Goal: Information Seeking & Learning: Learn about a topic

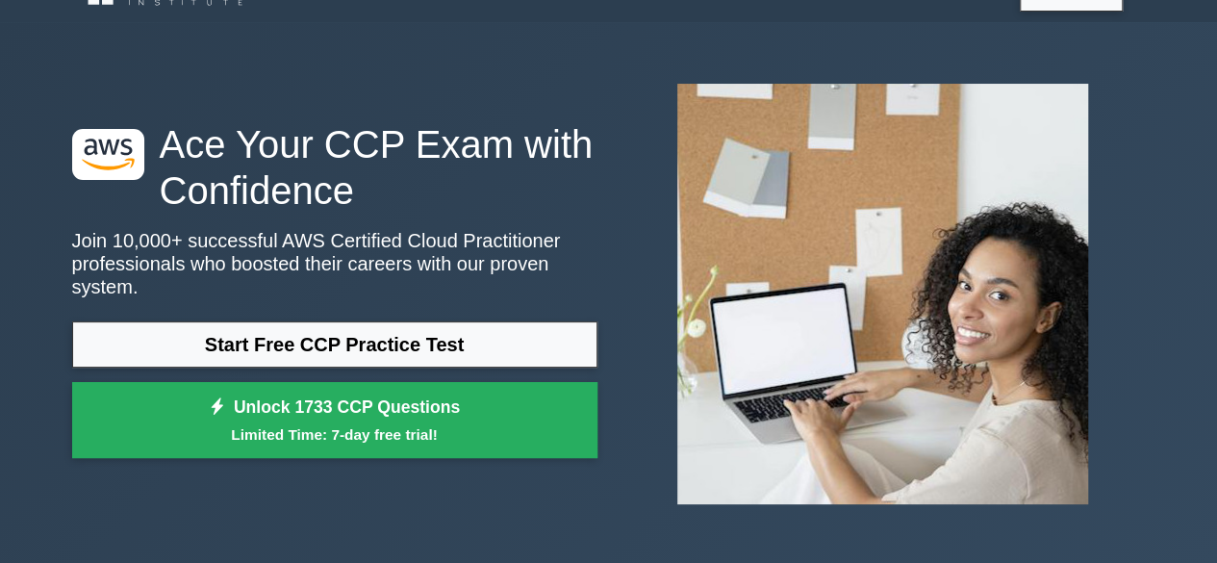
scroll to position [49, 0]
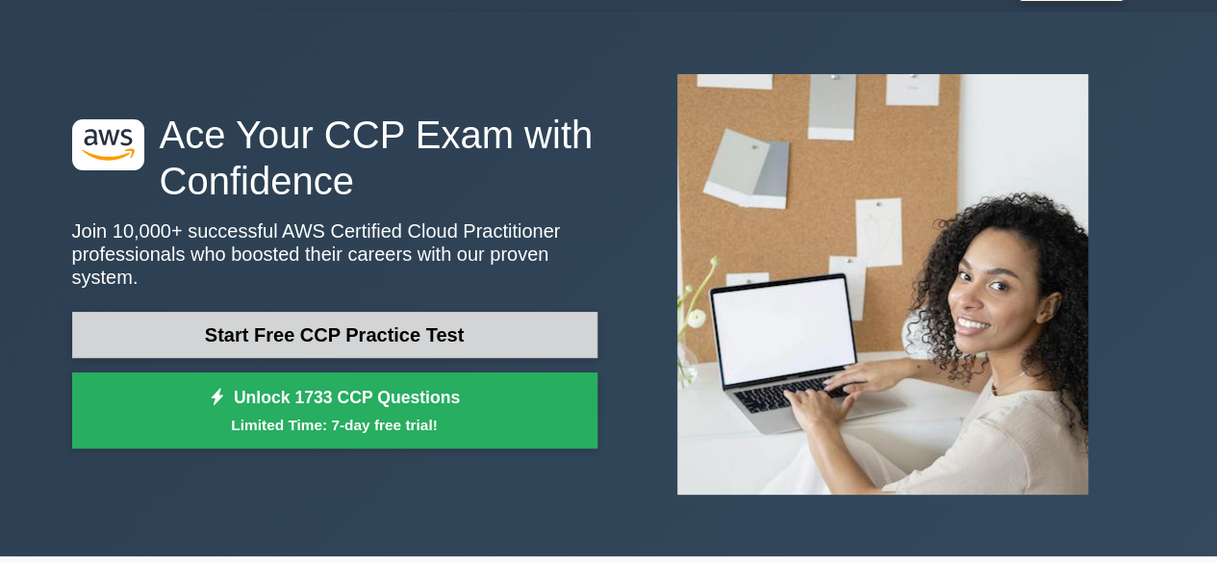
click at [367, 315] on link "Start Free CCP Practice Test" at bounding box center [334, 335] width 525 height 46
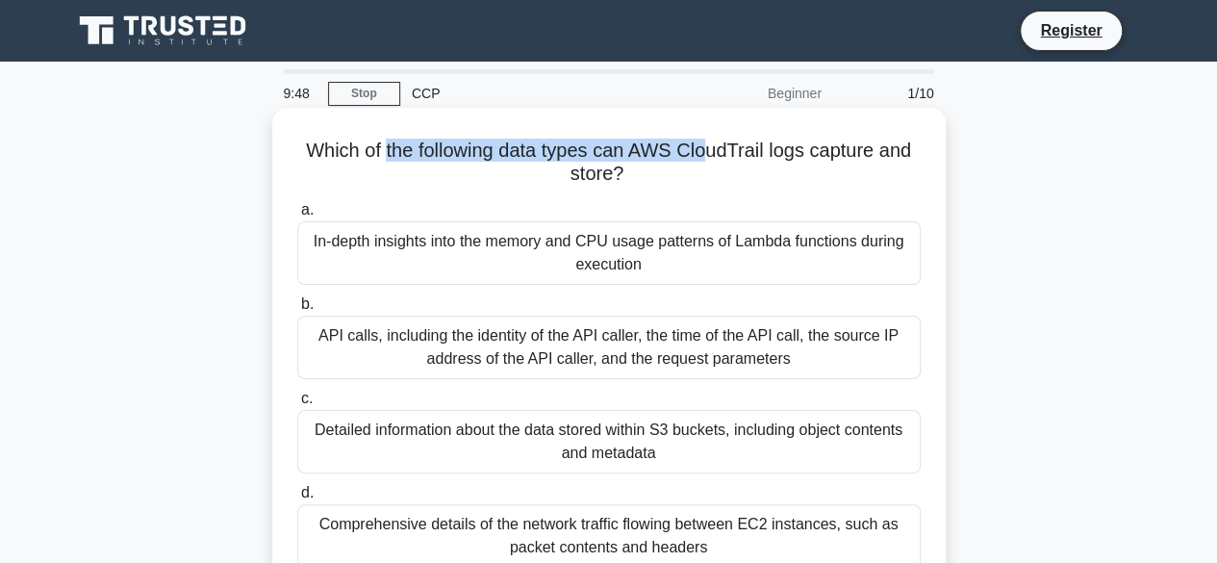
drag, startPoint x: 382, startPoint y: 147, endPoint x: 723, endPoint y: 126, distance: 342.1
click at [723, 126] on div "Which of the following data types can AWS CloudTrail logs capture and store? .s…" at bounding box center [609, 350] width 658 height 471
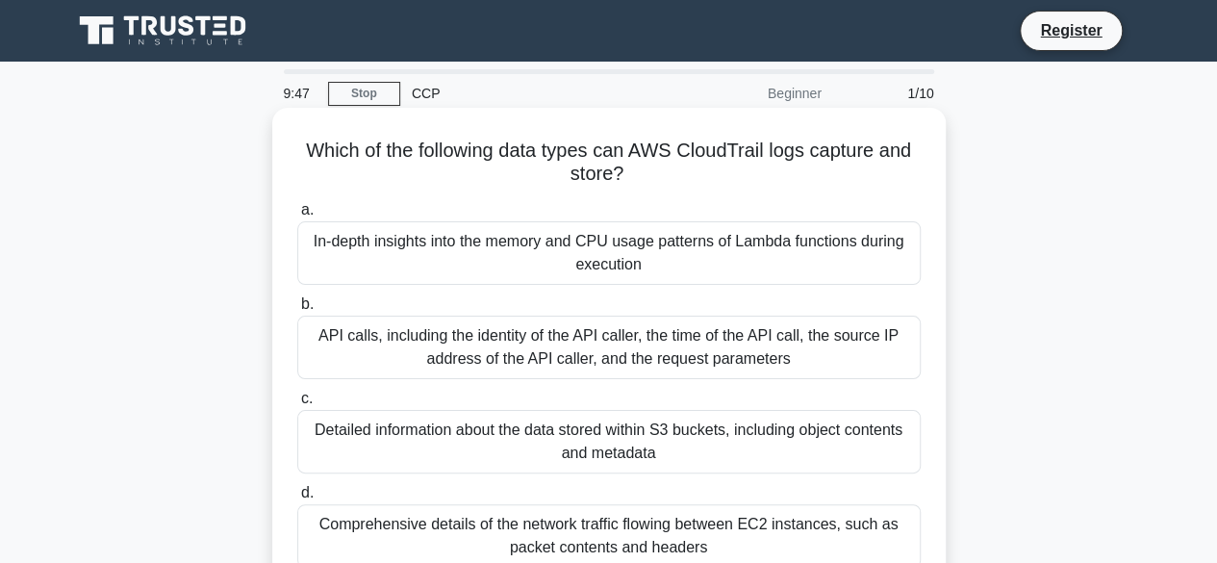
click at [739, 139] on h5 "Which of the following data types can AWS CloudTrail logs capture and store? .s…" at bounding box center [608, 163] width 627 height 48
drag, startPoint x: 683, startPoint y: 152, endPoint x: 768, endPoint y: 145, distance: 84.9
click at [768, 145] on h5 "Which of the following data types can AWS CloudTrail logs capture and store? .s…" at bounding box center [608, 163] width 627 height 48
drag, startPoint x: 818, startPoint y: 153, endPoint x: 614, endPoint y: 202, distance: 209.8
click at [614, 202] on div "Which of the following data types can AWS CloudTrail logs capture and store? .s…" at bounding box center [609, 350] width 658 height 471
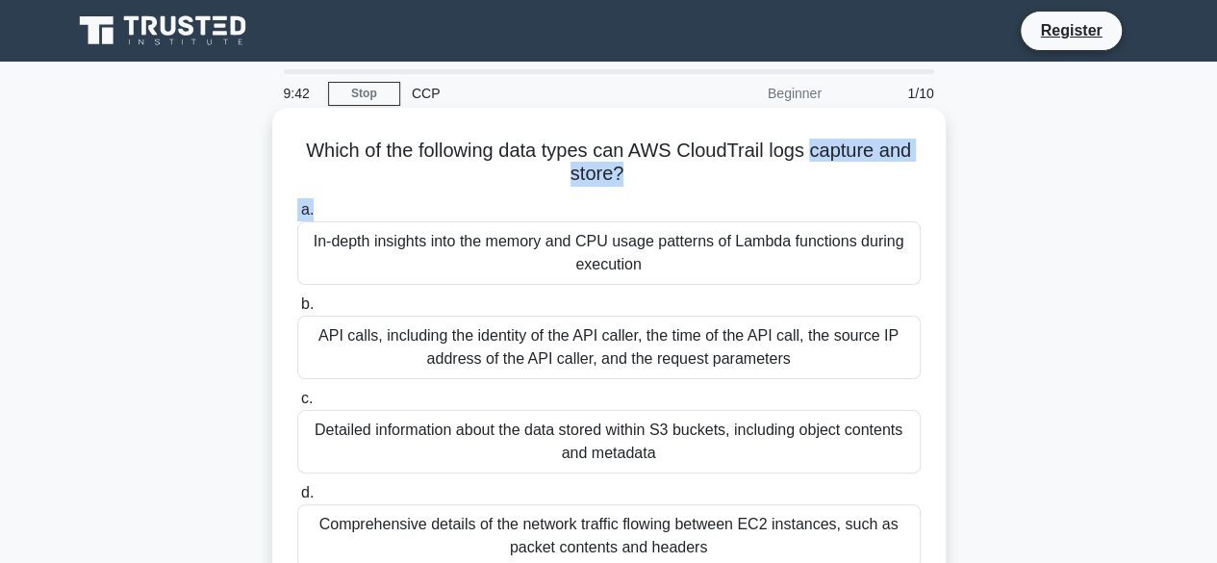
click at [614, 202] on label "a. In-depth insights into the memory and CPU usage patterns of Lambda functions…" at bounding box center [608, 241] width 623 height 87
click at [297, 204] on input "a. In-depth insights into the memory and CPU usage patterns of Lambda functions…" at bounding box center [297, 210] width 0 height 13
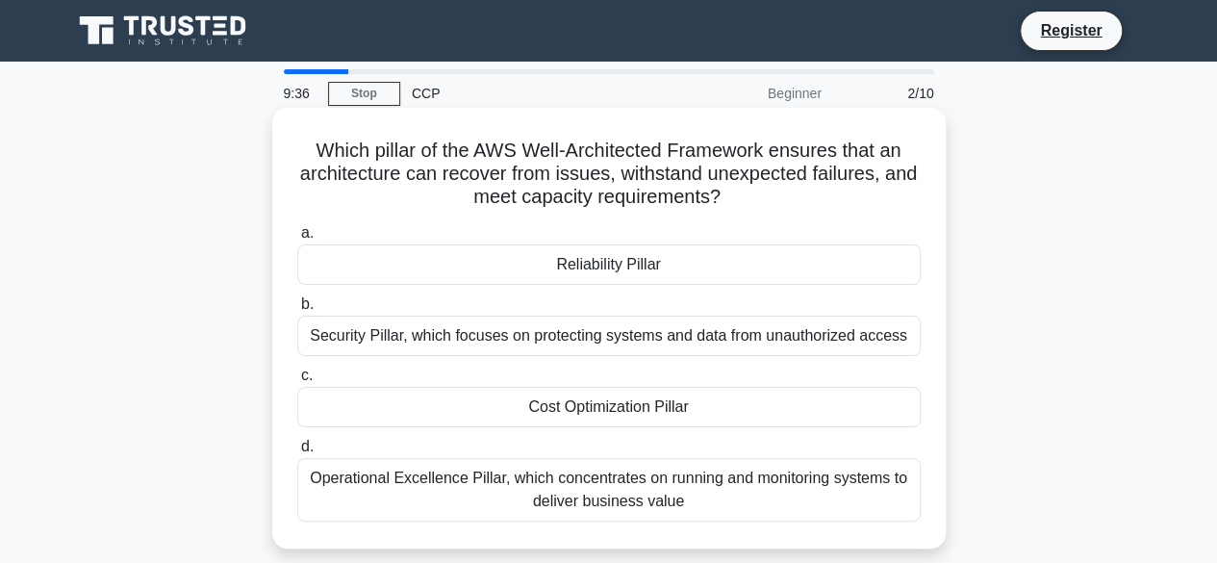
click at [588, 259] on div "Reliability Pillar" at bounding box center [608, 264] width 623 height 40
click at [297, 240] on input "a. Reliability Pillar" at bounding box center [297, 233] width 0 height 13
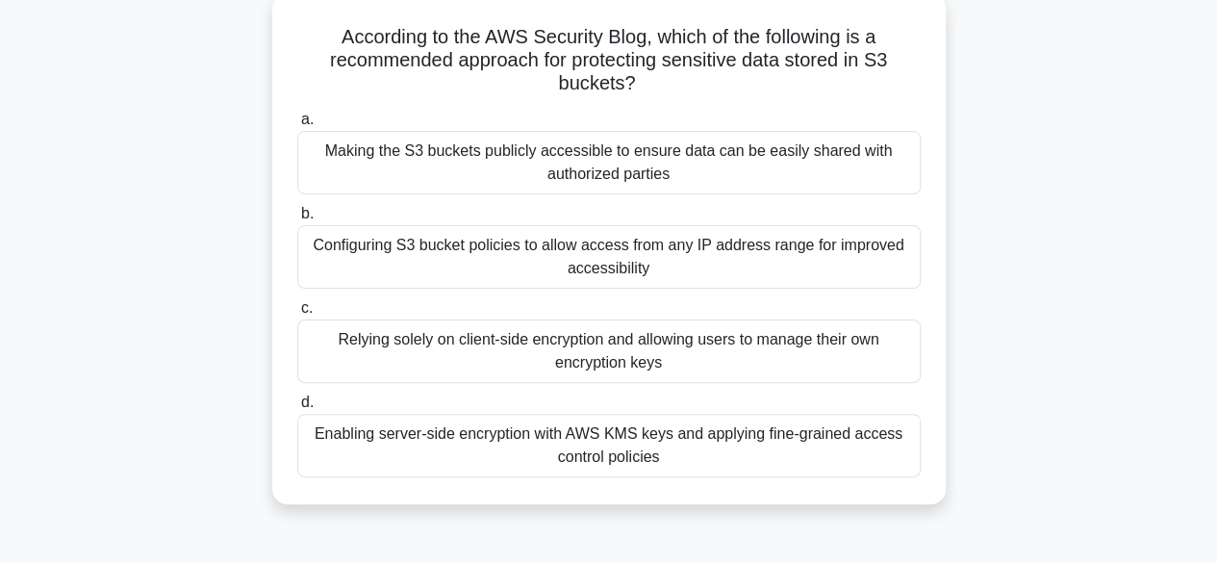
scroll to position [119, 0]
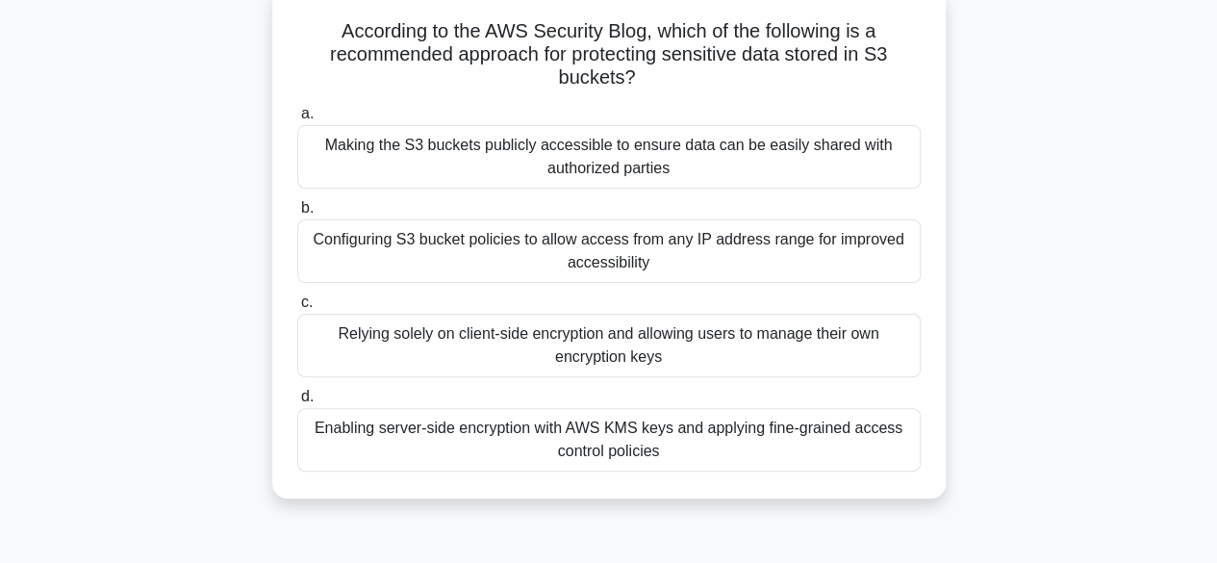
click at [645, 457] on div "Enabling server-side encryption with AWS KMS keys and applying fine-grained acc…" at bounding box center [608, 439] width 623 height 63
click at [297, 403] on input "d. Enabling server-side encryption with AWS KMS keys and applying fine-grained …" at bounding box center [297, 397] width 0 height 13
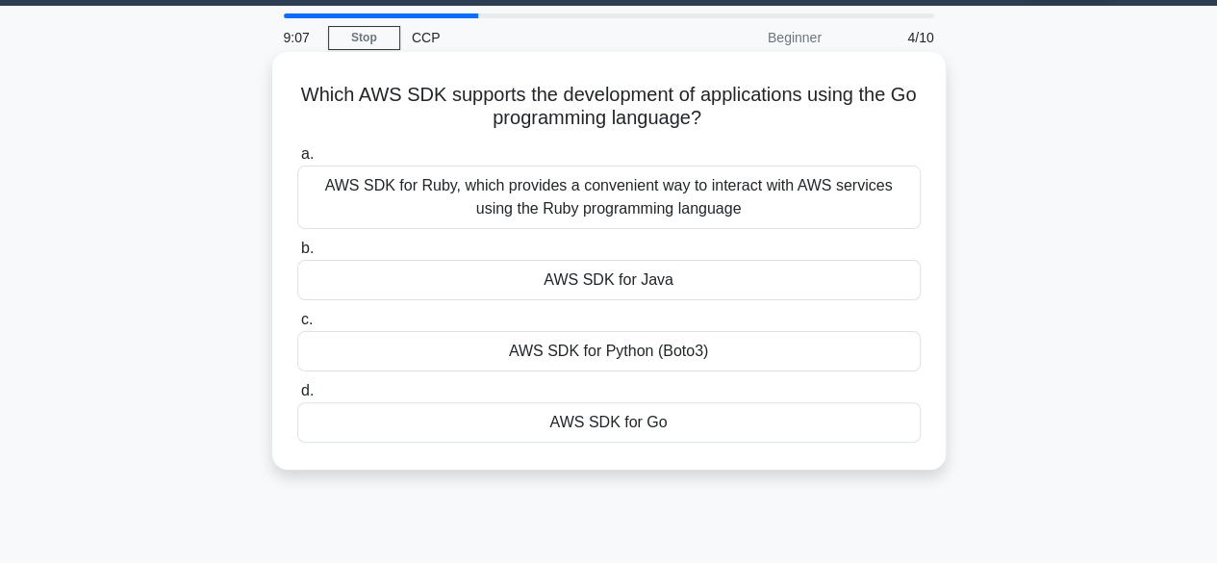
scroll to position [0, 0]
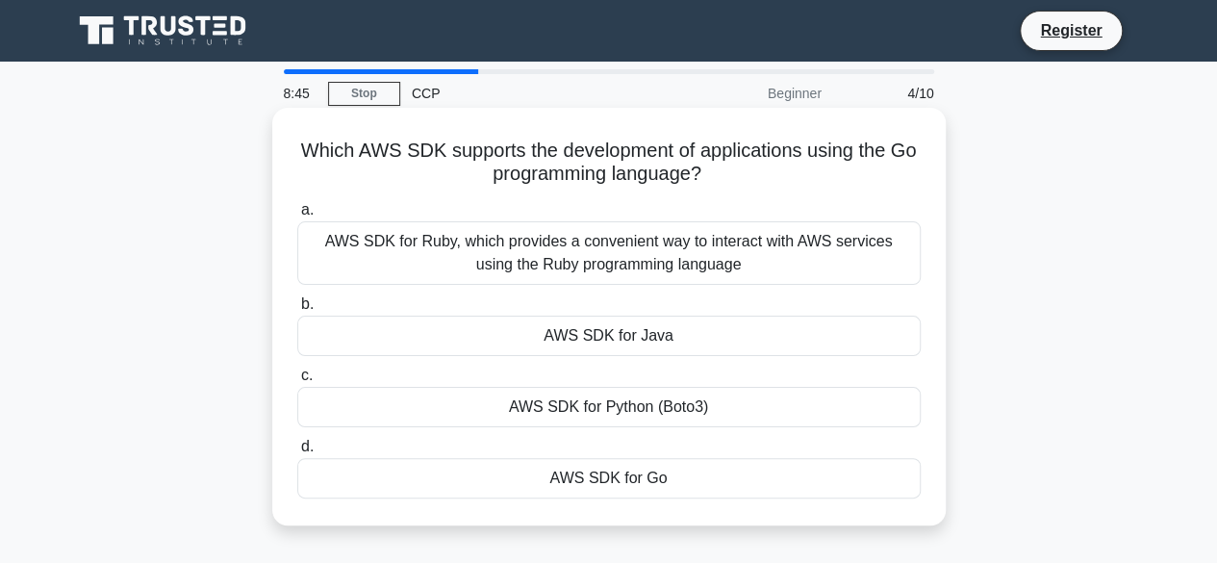
click at [600, 467] on div "AWS SDK for Go" at bounding box center [608, 478] width 623 height 40
click at [297, 453] on input "d. AWS SDK for Go" at bounding box center [297, 447] width 0 height 13
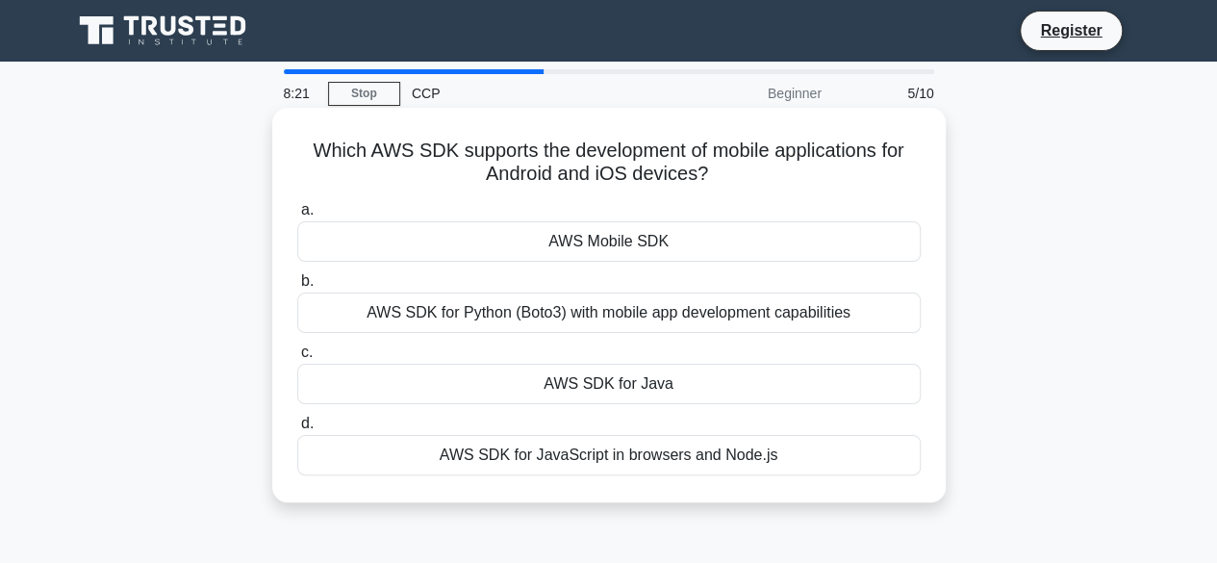
click at [620, 240] on div "AWS Mobile SDK" at bounding box center [608, 241] width 623 height 40
click at [297, 216] on input "a. AWS Mobile SDK" at bounding box center [297, 210] width 0 height 13
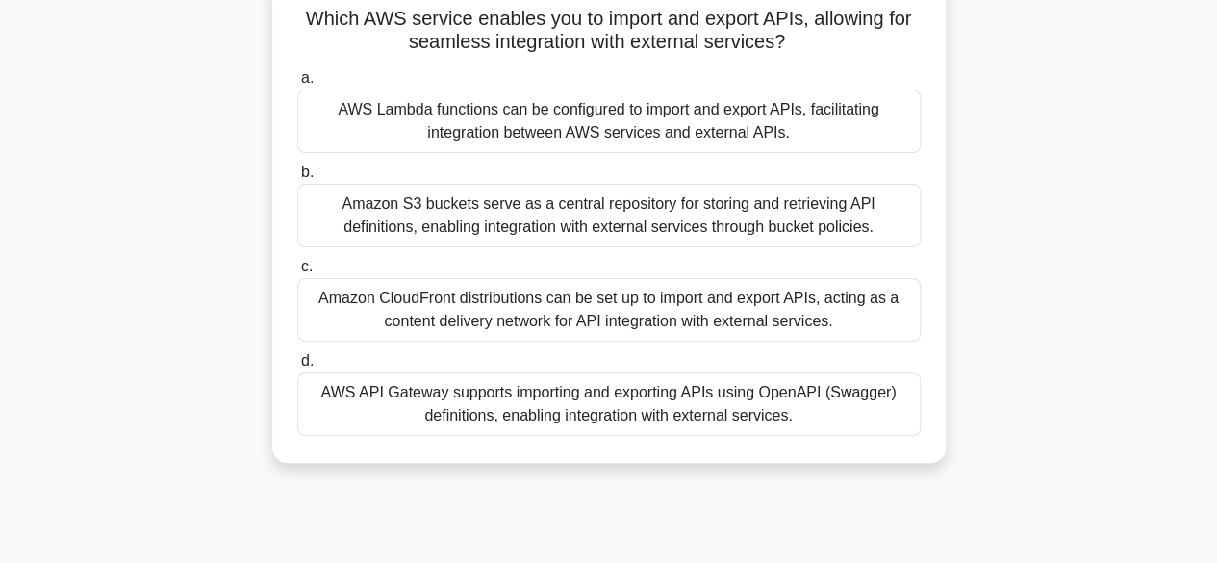
scroll to position [133, 0]
click at [598, 420] on div "AWS API Gateway supports importing and exporting APIs using OpenAPI (Swagger) d…" at bounding box center [608, 402] width 623 height 63
click at [297, 367] on input "d. AWS API Gateway supports importing and exporting APIs using OpenAPI (Swagger…" at bounding box center [297, 360] width 0 height 13
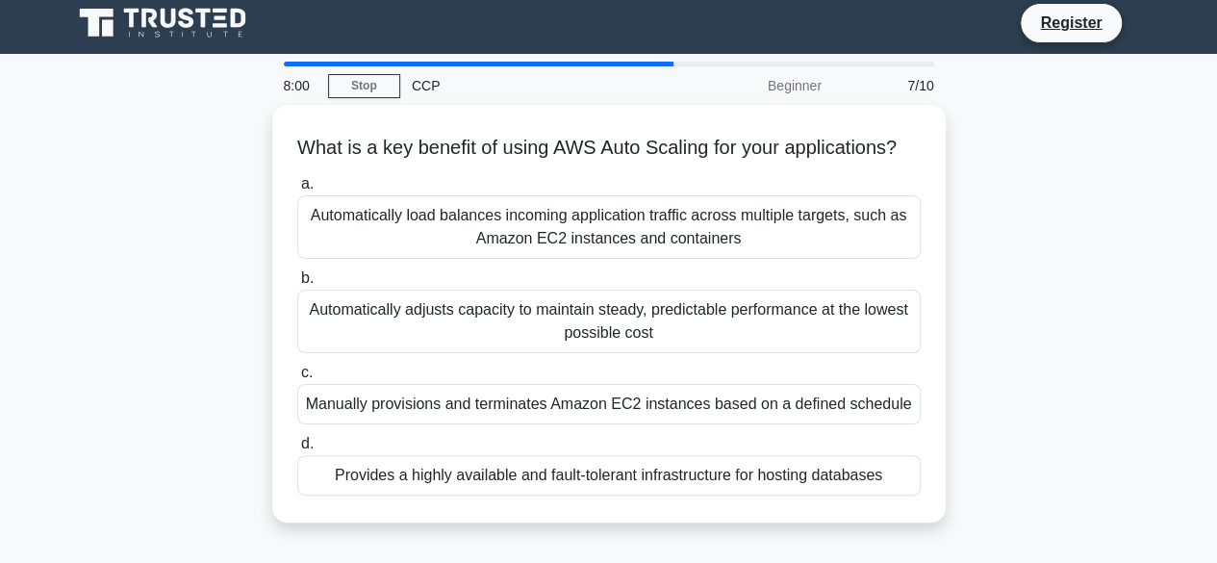
scroll to position [0, 0]
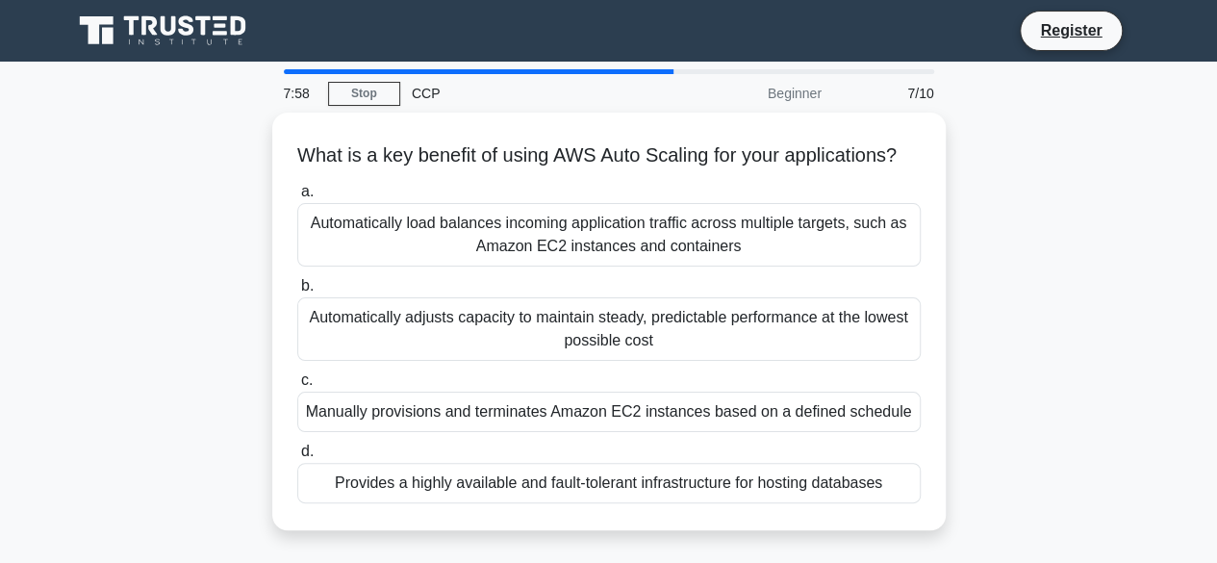
click at [598, 420] on div "Manually provisions and terminates Amazon EC2 instances based on a defined sche…" at bounding box center [608, 412] width 623 height 40
click at [297, 387] on input "c. Manually provisions and terminates Amazon EC2 instances based on a defined s…" at bounding box center [297, 380] width 0 height 13
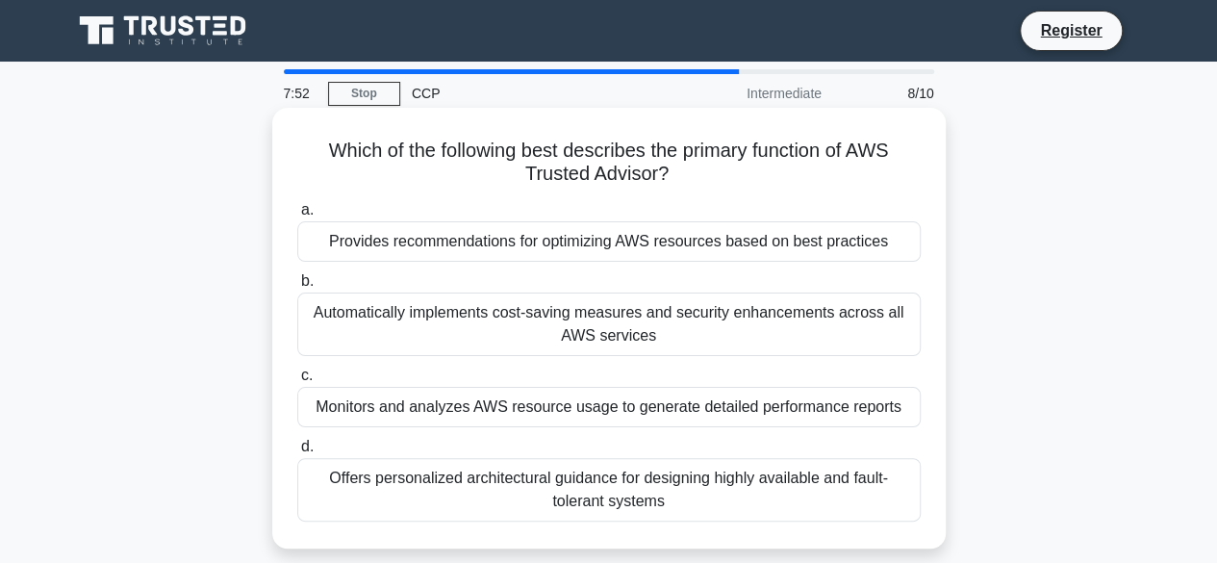
click at [596, 312] on div "Automatically implements cost-saving measures and security enhancements across …" at bounding box center [608, 323] width 623 height 63
click at [297, 288] on input "b. Automatically implements cost-saving measures and security enhancements acro…" at bounding box center [297, 281] width 0 height 13
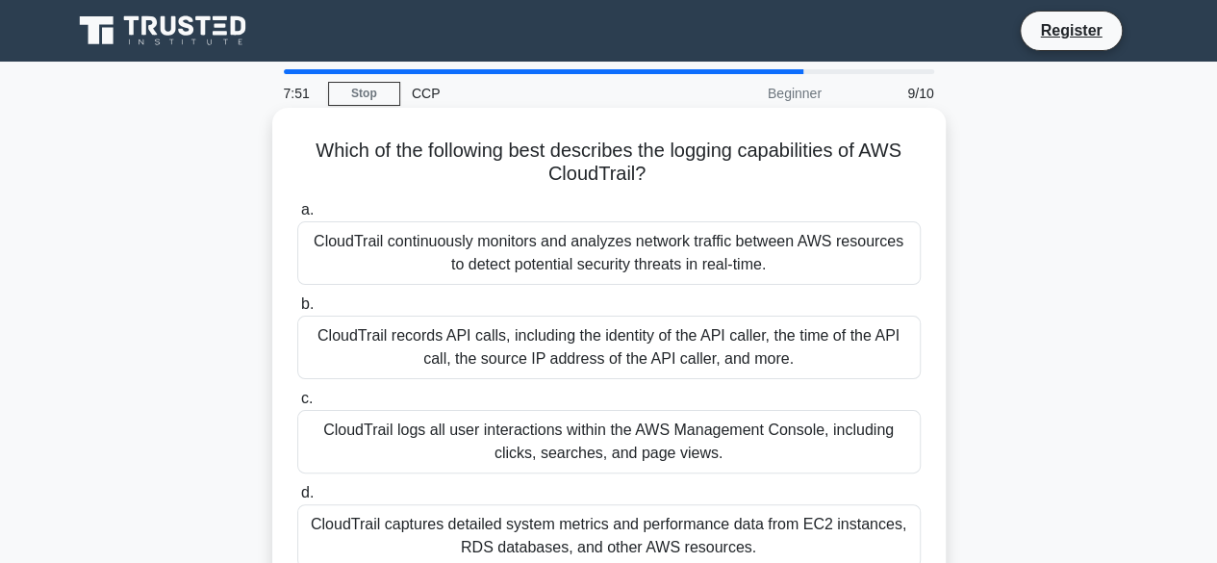
click at [602, 356] on div "CloudTrail records API calls, including the identity of the API caller, the tim…" at bounding box center [608, 347] width 623 height 63
click at [297, 311] on input "b. CloudTrail records API calls, including the identity of the API caller, the …" at bounding box center [297, 304] width 0 height 13
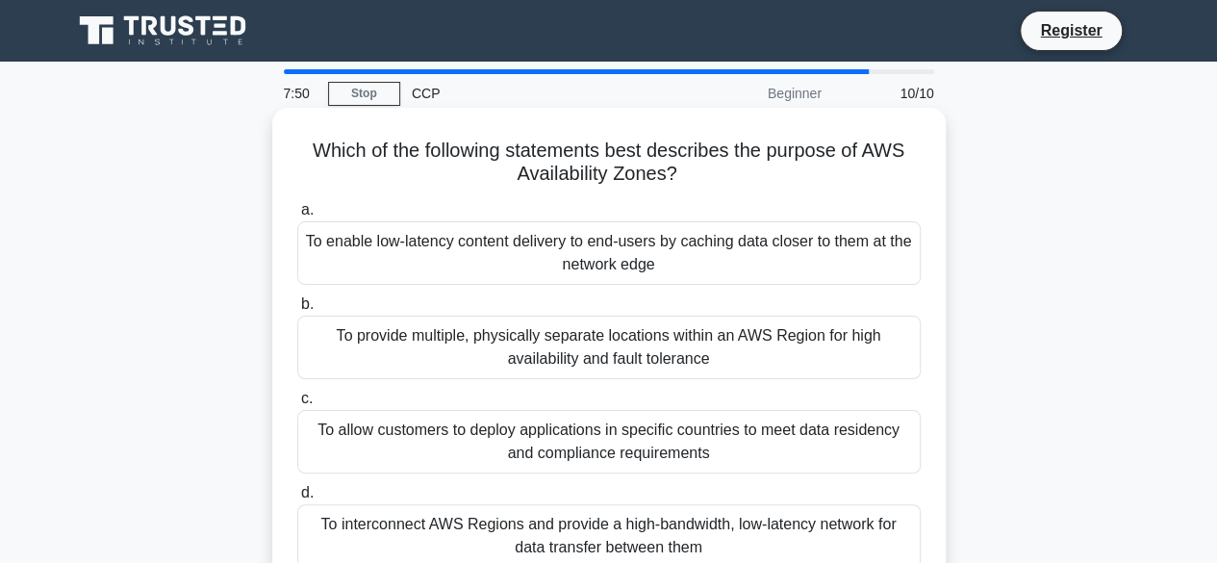
click at [604, 243] on div "To enable low-latency content delivery to end-users by caching data closer to t…" at bounding box center [608, 252] width 623 height 63
click at [297, 216] on input "a. To enable low-latency content delivery to end-users by caching data closer t…" at bounding box center [297, 210] width 0 height 13
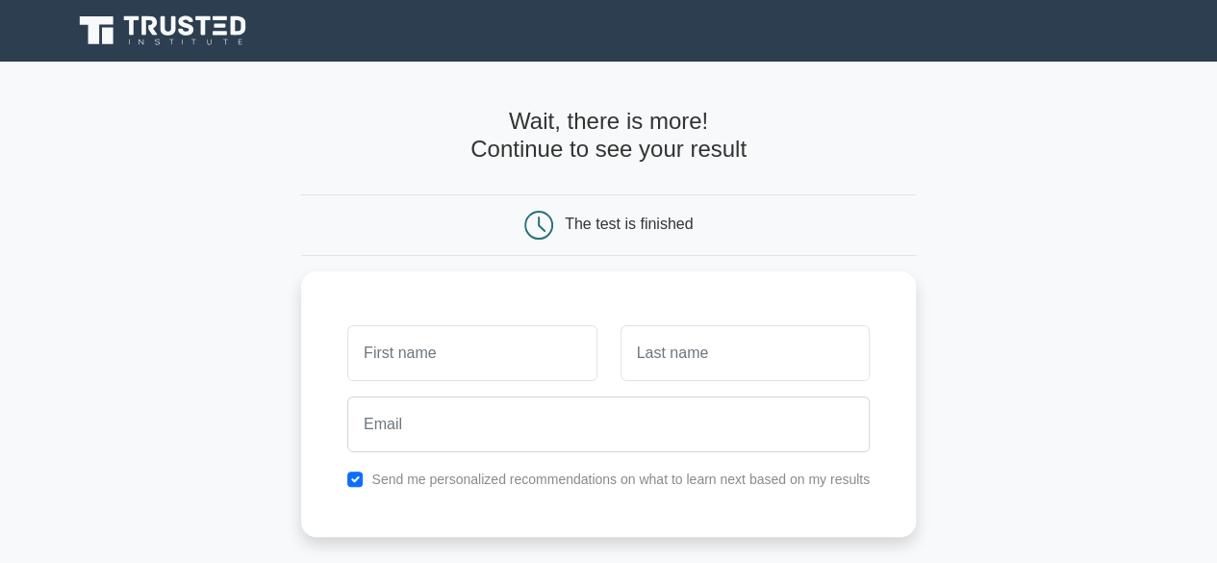
drag, startPoint x: 509, startPoint y: 122, endPoint x: 762, endPoint y: 144, distance: 254.0
click at [762, 144] on h4 "Wait, there is more! Continue to see your result" at bounding box center [608, 136] width 615 height 56
